Goal: Information Seeking & Learning: Learn about a topic

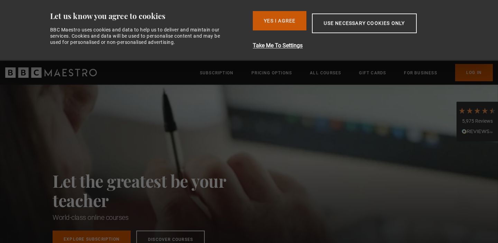
click at [288, 23] on button "Yes I Agree" at bounding box center [280, 20] width 54 height 19
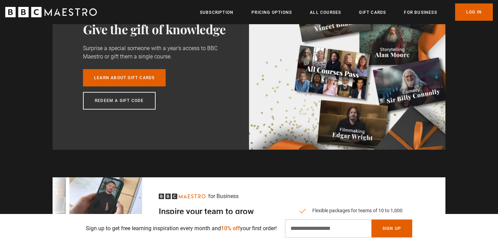
scroll to position [1649, 0]
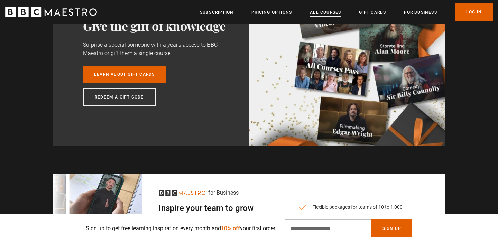
click at [320, 13] on link "All Courses" at bounding box center [325, 12] width 31 height 7
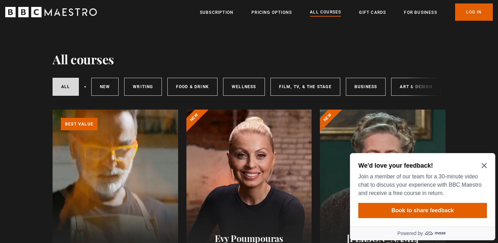
click at [483, 165] on icon "Close Maze Prompt" at bounding box center [484, 165] width 5 height 5
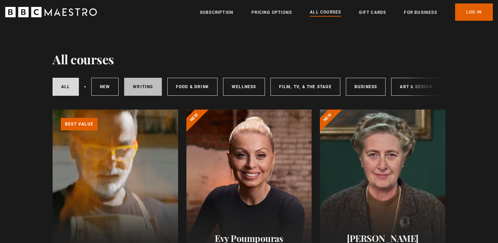
click at [139, 89] on link "Writing" at bounding box center [142, 87] width 37 height 18
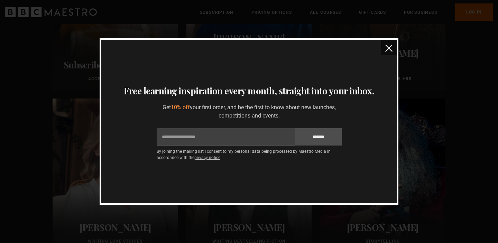
scroll to position [172, 0]
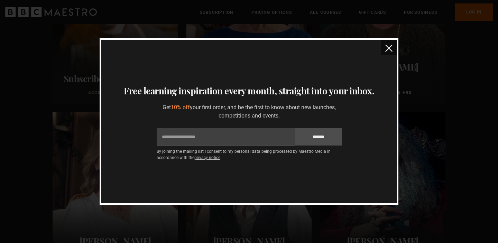
click at [387, 49] on img "close" at bounding box center [388, 48] width 7 height 7
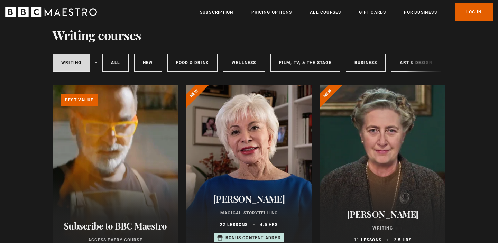
scroll to position [0, 0]
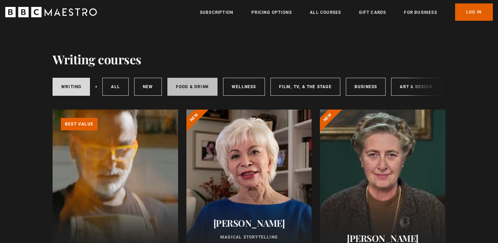
click at [191, 87] on link "Food & Drink" at bounding box center [192, 87] width 50 height 18
